Goal: Obtain resource: Download file/media

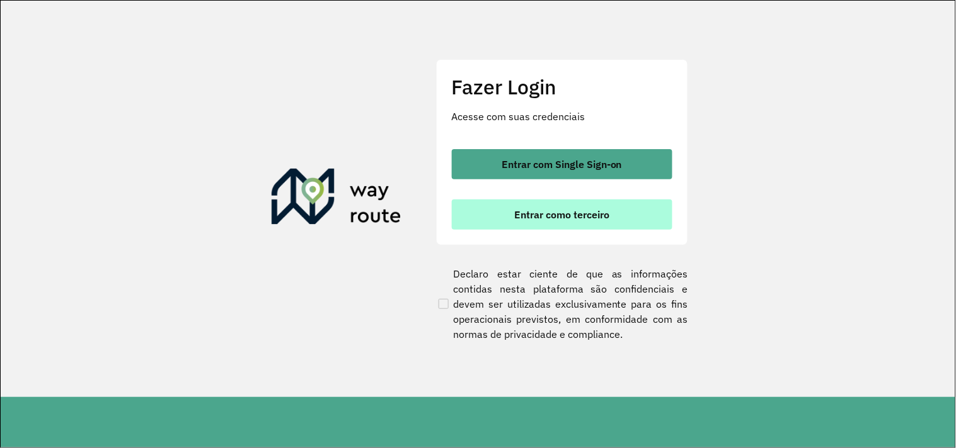
click at [595, 215] on span "Entrar como terceiro" at bounding box center [561, 215] width 95 height 10
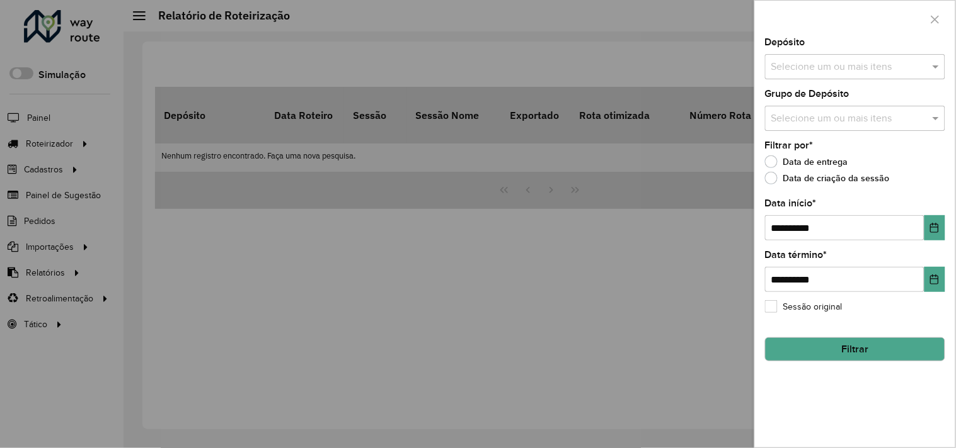
drag, startPoint x: 52, startPoint y: 309, endPoint x: 59, endPoint y: 266, distance: 42.9
click at [52, 307] on div at bounding box center [478, 224] width 956 height 448
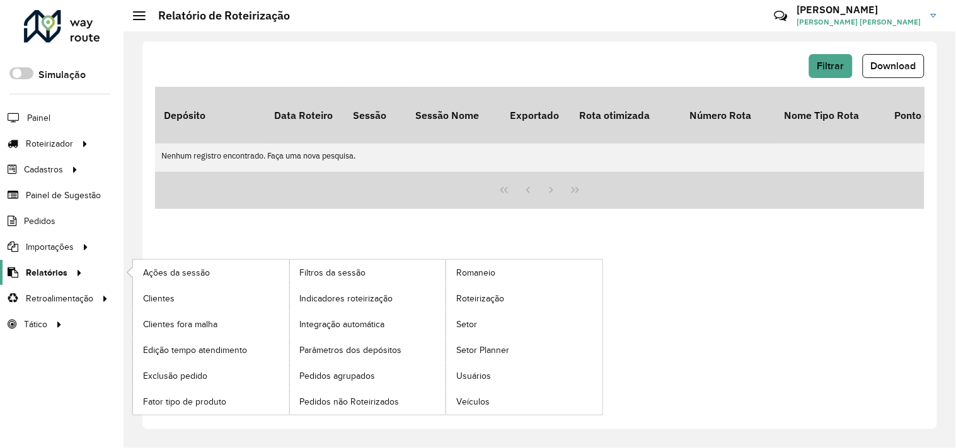
click at [72, 267] on icon at bounding box center [77, 272] width 11 height 19
click at [155, 294] on span "Clientes" at bounding box center [160, 298] width 34 height 13
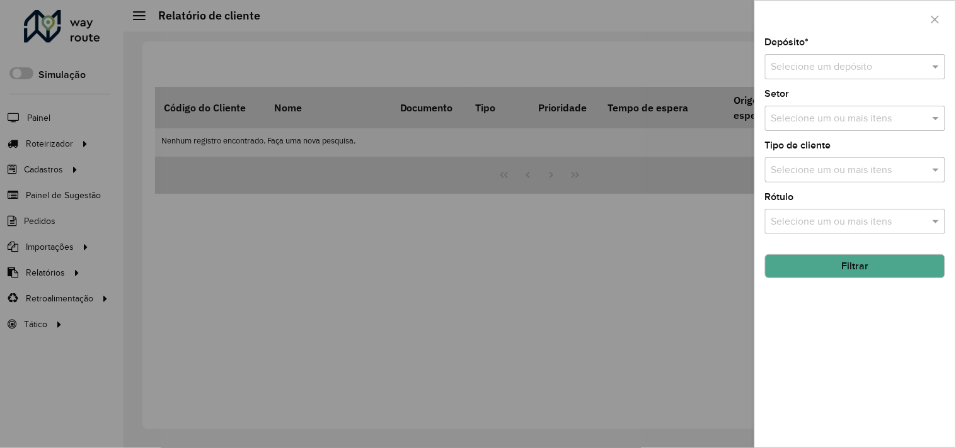
click at [858, 66] on input "text" at bounding box center [842, 67] width 142 height 15
click at [807, 67] on input "text" at bounding box center [842, 67] width 142 height 15
click at [811, 100] on span "DISFROTA" at bounding box center [794, 103] width 47 height 11
click at [827, 265] on button "Filtrar" at bounding box center [855, 266] width 180 height 24
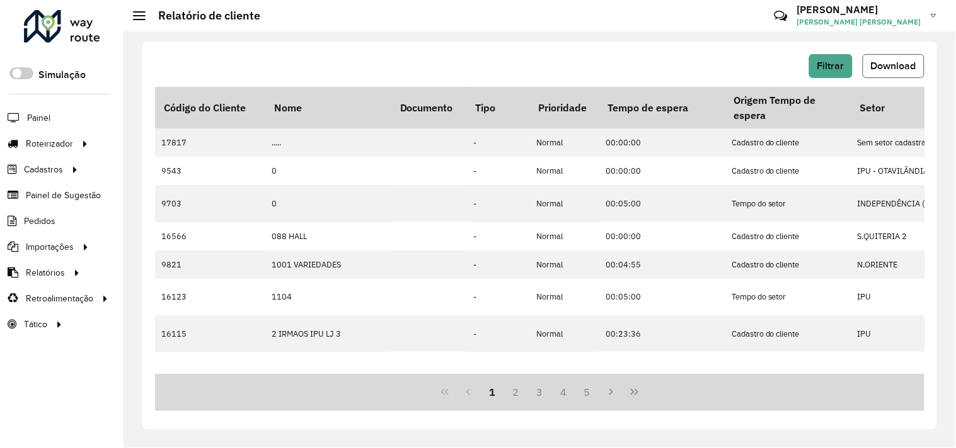
click at [893, 57] on button "Download" at bounding box center [893, 66] width 62 height 24
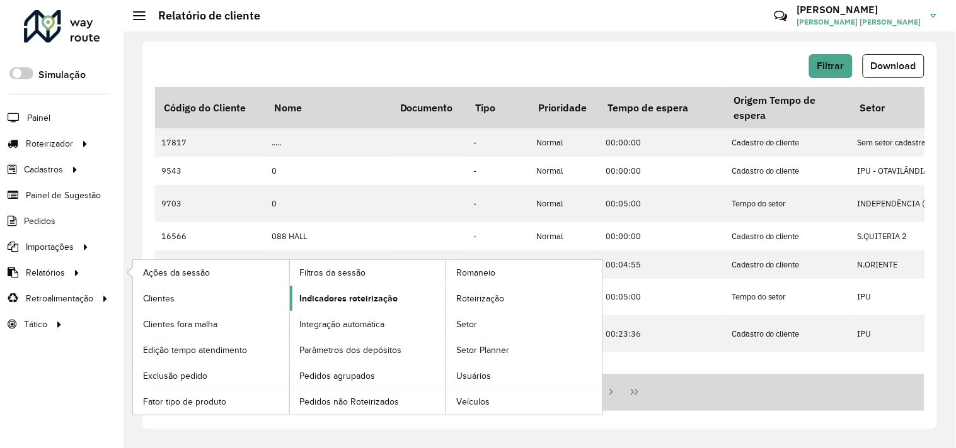
click at [326, 295] on span "Indicadores roteirização" at bounding box center [349, 298] width 98 height 13
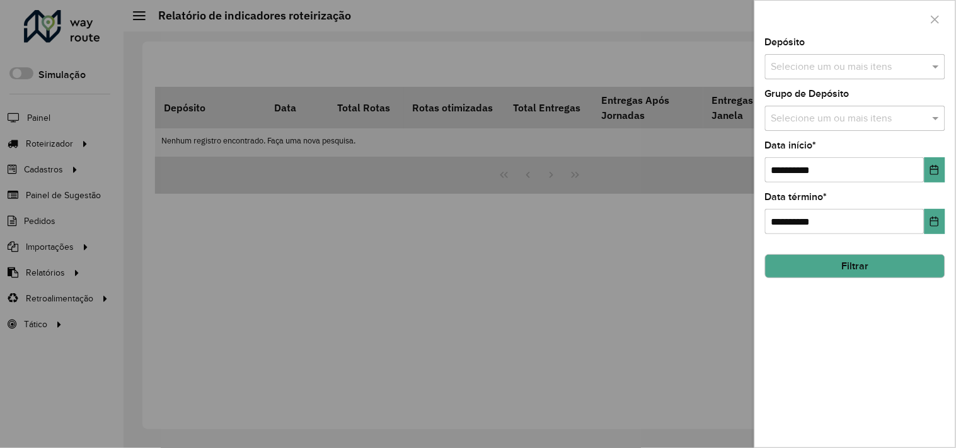
click at [813, 60] on input "text" at bounding box center [848, 67] width 161 height 15
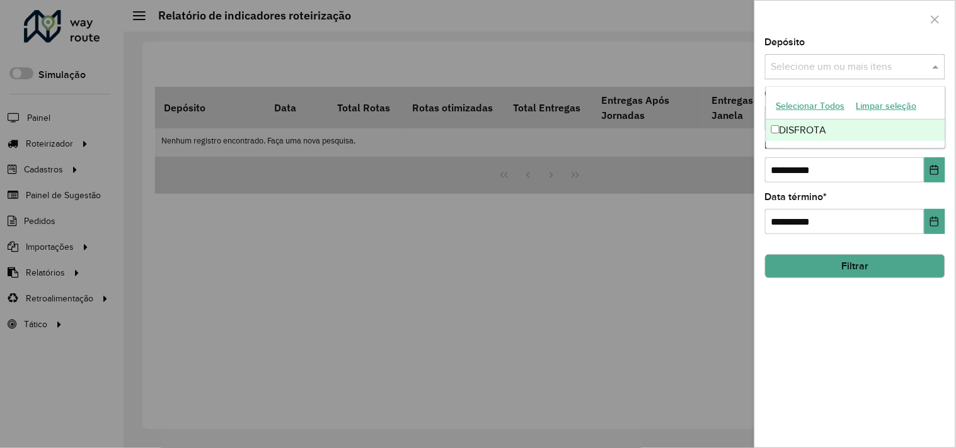
click at [811, 131] on div "DISFROTA" at bounding box center [855, 130] width 179 height 21
click at [775, 159] on input "**********" at bounding box center [844, 169] width 159 height 25
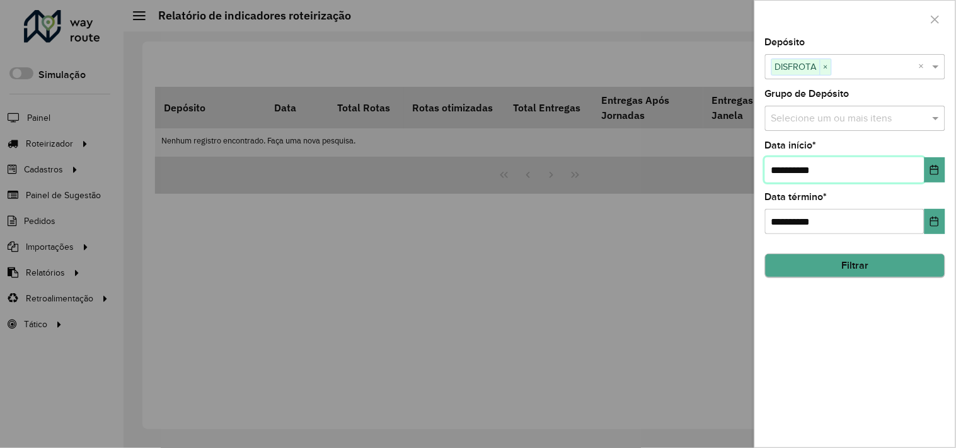
type input "**********"
click at [828, 266] on button "Filtrar" at bounding box center [855, 266] width 180 height 24
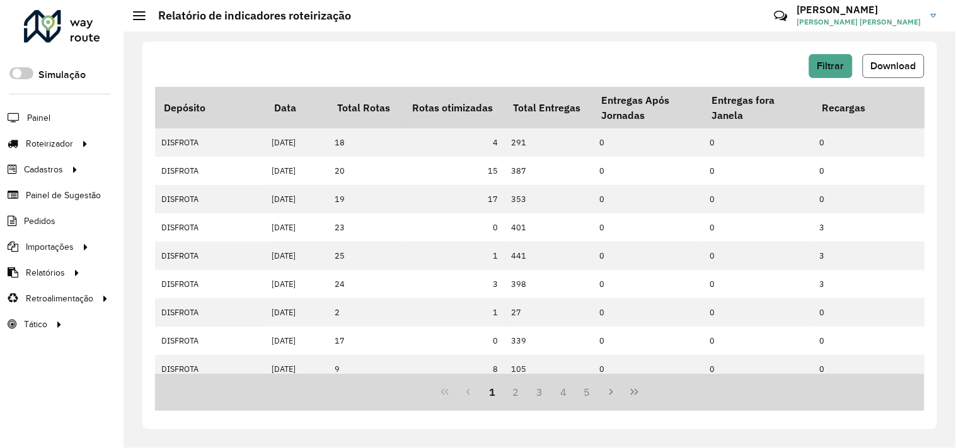
click at [910, 61] on span "Download" at bounding box center [892, 65] width 45 height 11
click at [49, 224] on span "Pedidos" at bounding box center [40, 221] width 33 height 13
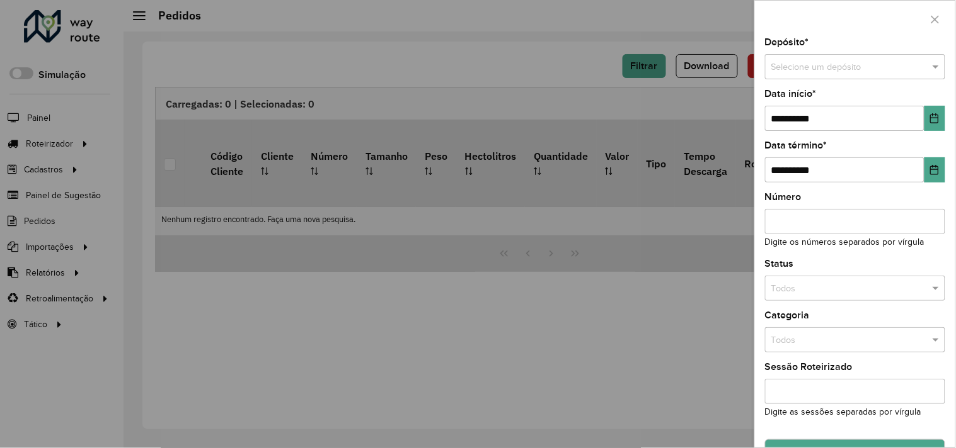
click at [873, 67] on input "text" at bounding box center [842, 67] width 142 height 14
click at [787, 108] on span "DISFROTA" at bounding box center [792, 103] width 42 height 10
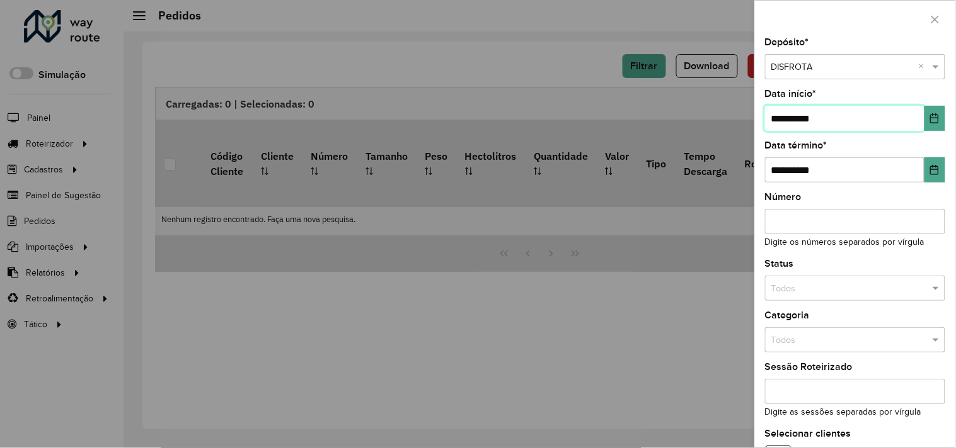
click at [779, 118] on input "**********" at bounding box center [844, 118] width 159 height 25
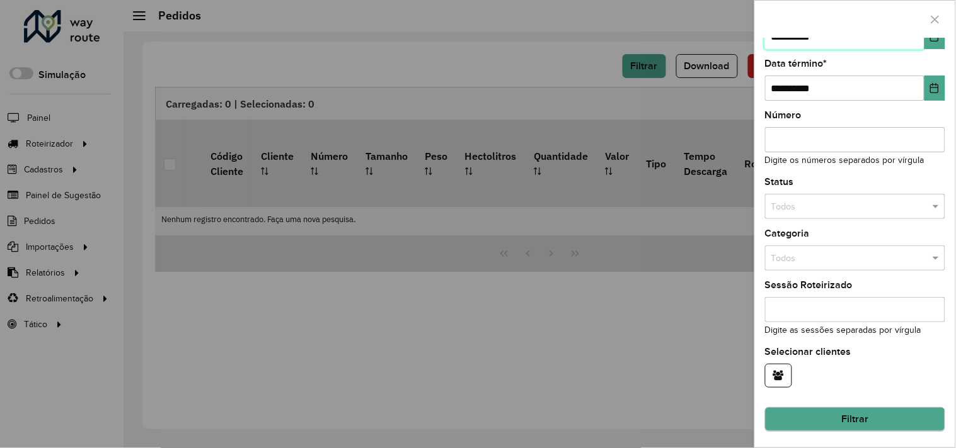
type input "**********"
click at [867, 417] on button "Filtrar" at bounding box center [855, 420] width 180 height 24
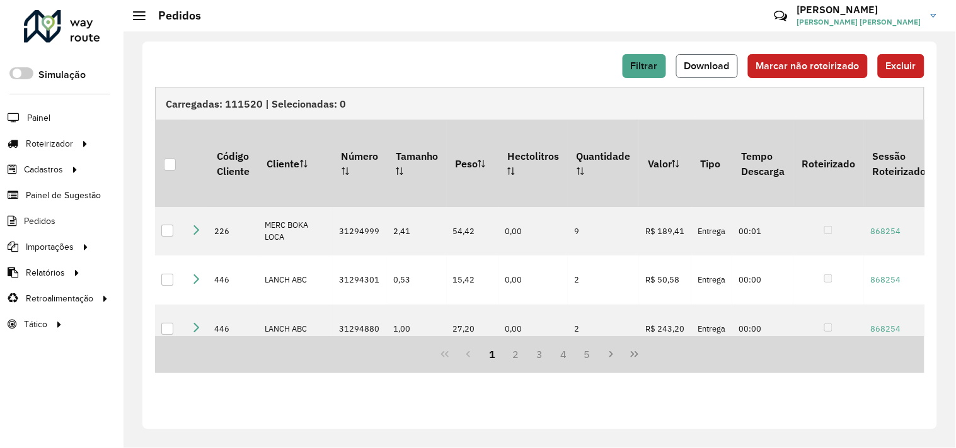
click at [699, 71] on span "Download" at bounding box center [706, 65] width 45 height 11
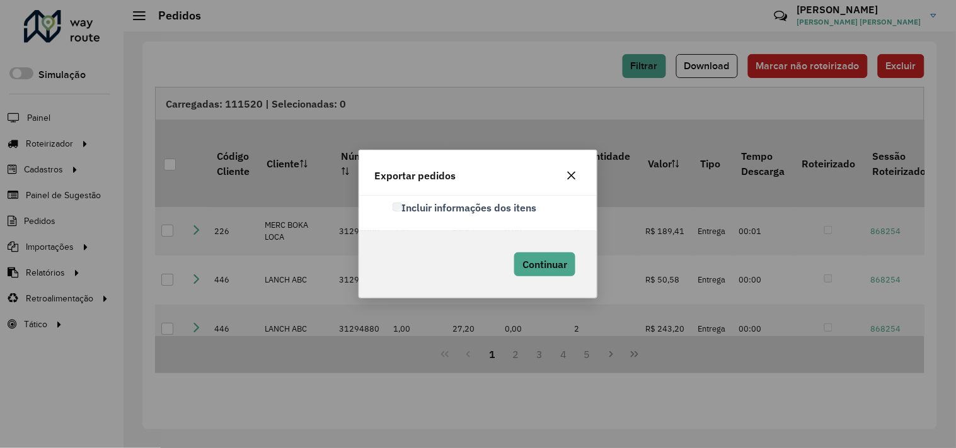
click at [393, 202] on label "Incluir informações dos itens" at bounding box center [464, 207] width 144 height 15
click at [524, 258] on span "Continuar" at bounding box center [544, 264] width 45 height 13
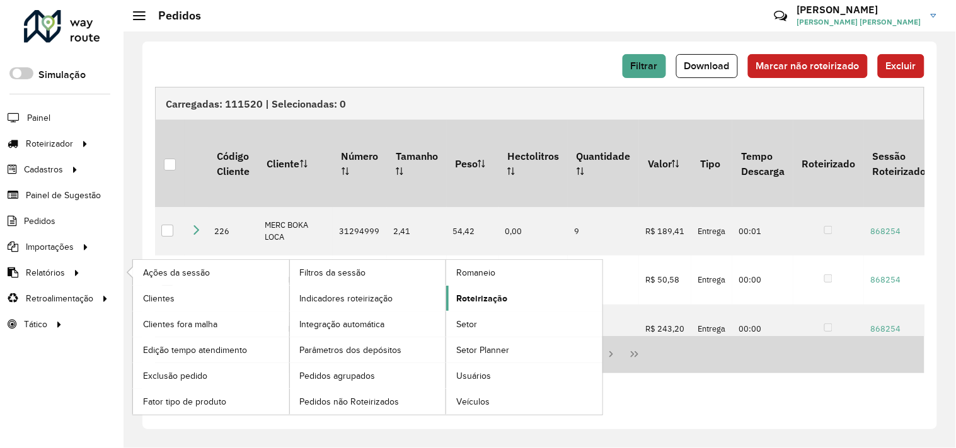
click at [464, 293] on span "Roteirização" at bounding box center [481, 298] width 51 height 13
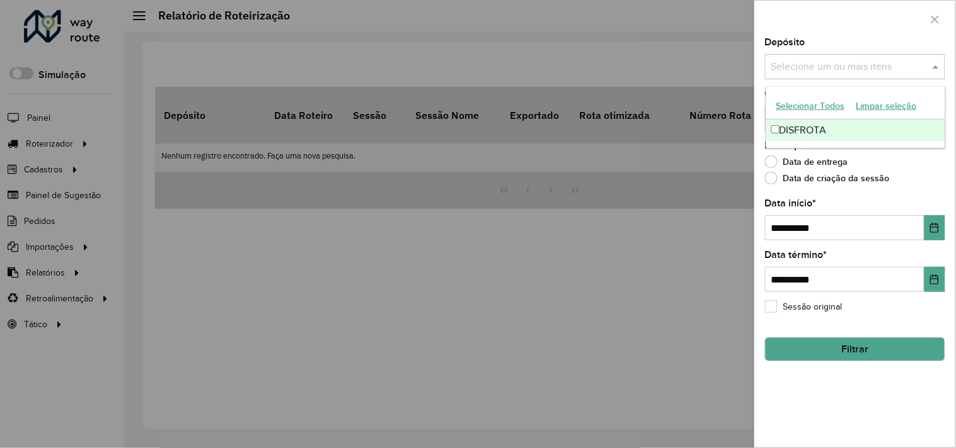
click at [806, 62] on input "text" at bounding box center [848, 67] width 161 height 15
click at [799, 133] on div "DISFROTA" at bounding box center [855, 130] width 179 height 21
click at [780, 225] on input "**********" at bounding box center [844, 227] width 159 height 25
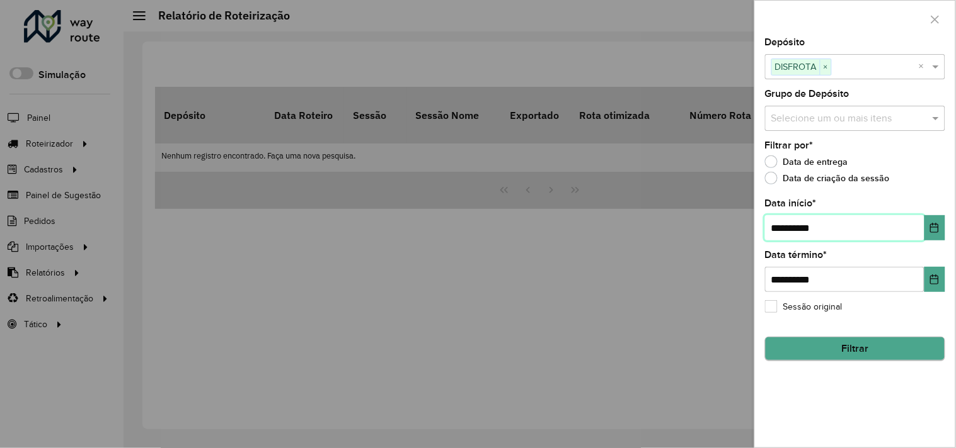
type input "**********"
click at [797, 353] on button "Filtrar" at bounding box center [855, 350] width 180 height 24
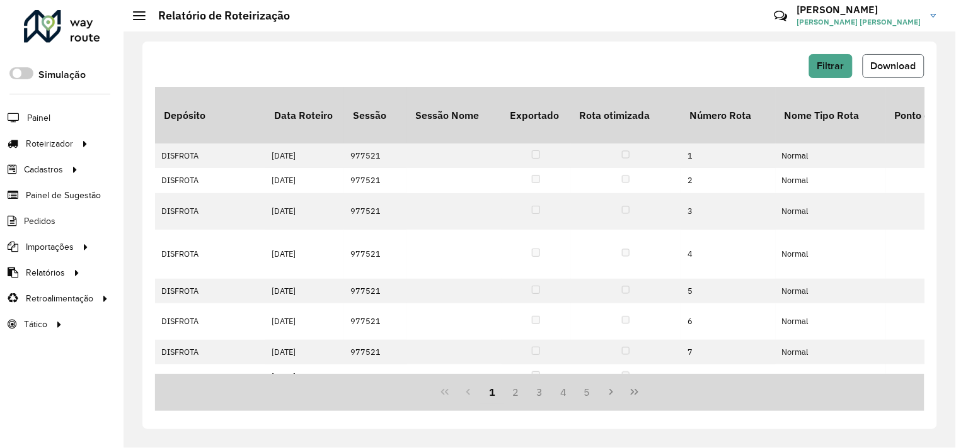
click at [897, 57] on button "Download" at bounding box center [893, 66] width 62 height 24
